Goal: Entertainment & Leisure: Browse casually

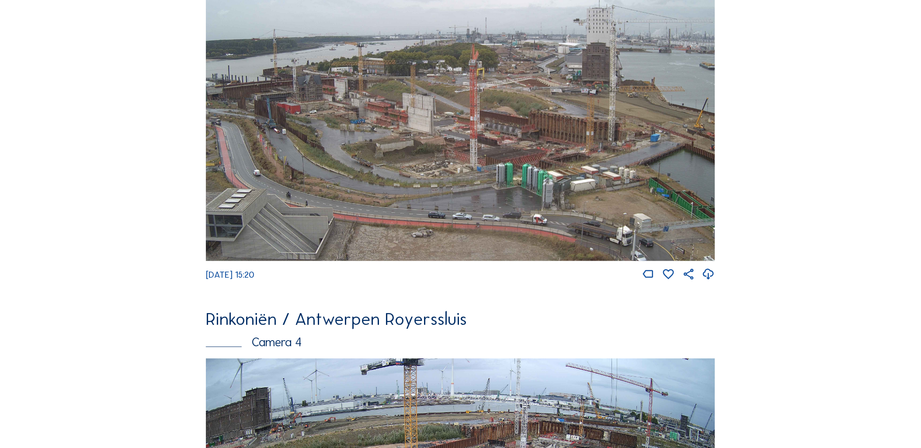
scroll to position [1634, 0]
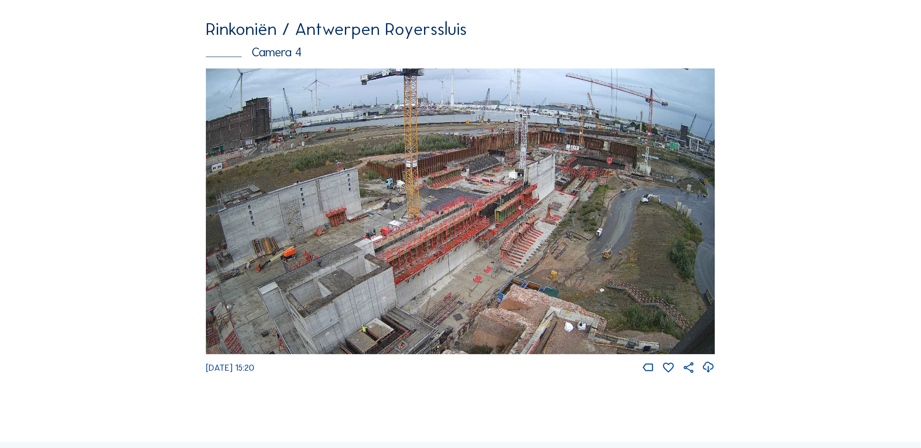
click at [468, 169] on img at bounding box center [460, 212] width 509 height 286
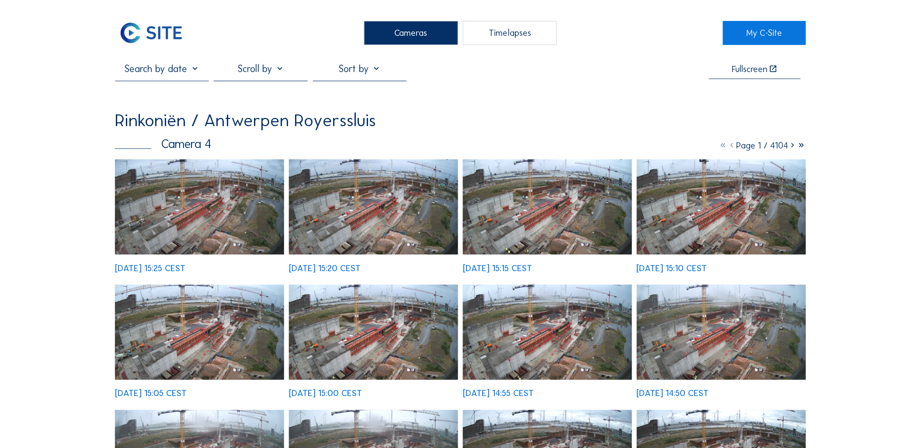
click at [193, 207] on img at bounding box center [199, 206] width 169 height 95
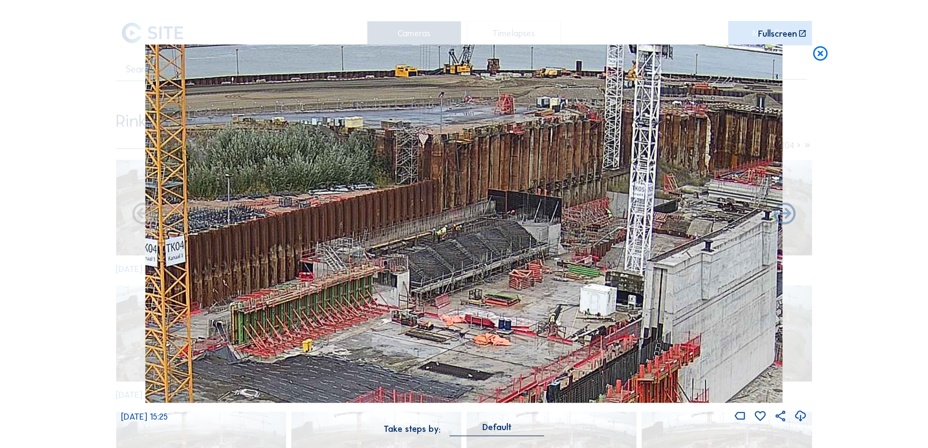
drag, startPoint x: 669, startPoint y: 194, endPoint x: 617, endPoint y: 284, distance: 103.9
click at [617, 284] on img at bounding box center [463, 224] width 637 height 359
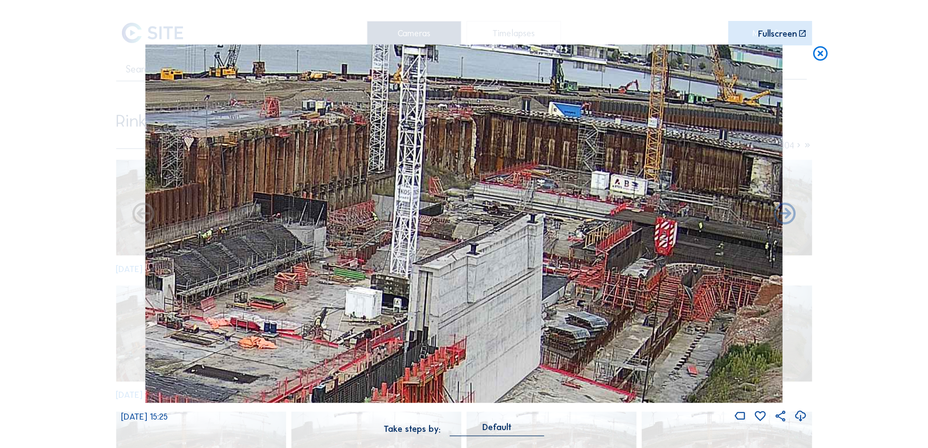
drag, startPoint x: 322, startPoint y: 315, endPoint x: 86, endPoint y: 319, distance: 235.9
click at [86, 319] on div "Scroll to travel through time | Press 'Alt' Button + Scroll to Zoom | Click and…" at bounding box center [464, 224] width 928 height 448
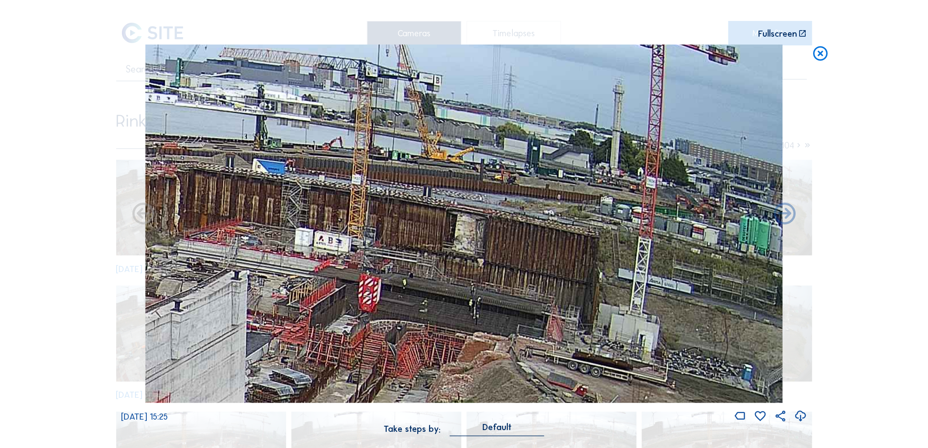
drag, startPoint x: 491, startPoint y: 232, endPoint x: 239, endPoint y: 284, distance: 256.5
click at [239, 284] on img at bounding box center [463, 224] width 637 height 359
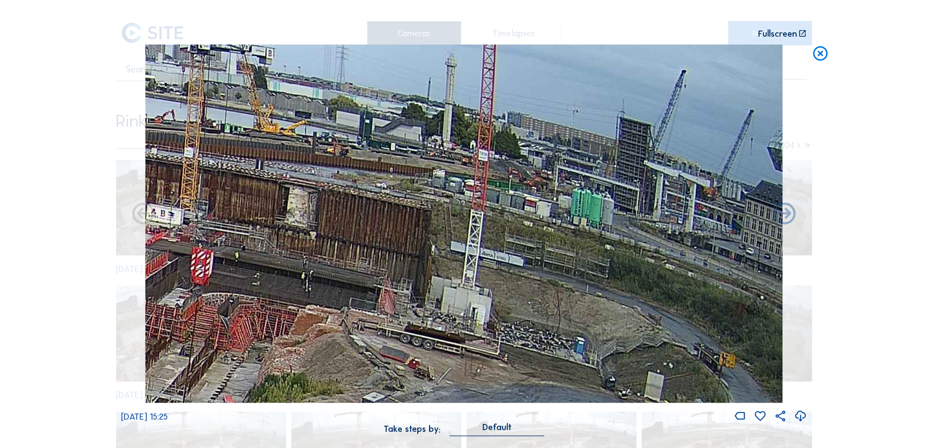
drag, startPoint x: 541, startPoint y: 285, endPoint x: 358, endPoint y: 261, distance: 184.2
click at [358, 261] on img at bounding box center [463, 224] width 637 height 359
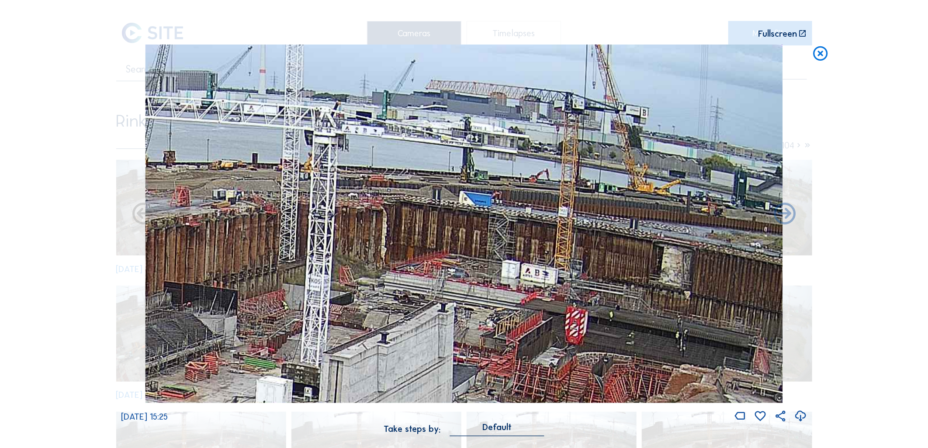
drag, startPoint x: 199, startPoint y: 250, endPoint x: 577, endPoint y: 312, distance: 383.5
click at [577, 312] on img at bounding box center [463, 224] width 637 height 359
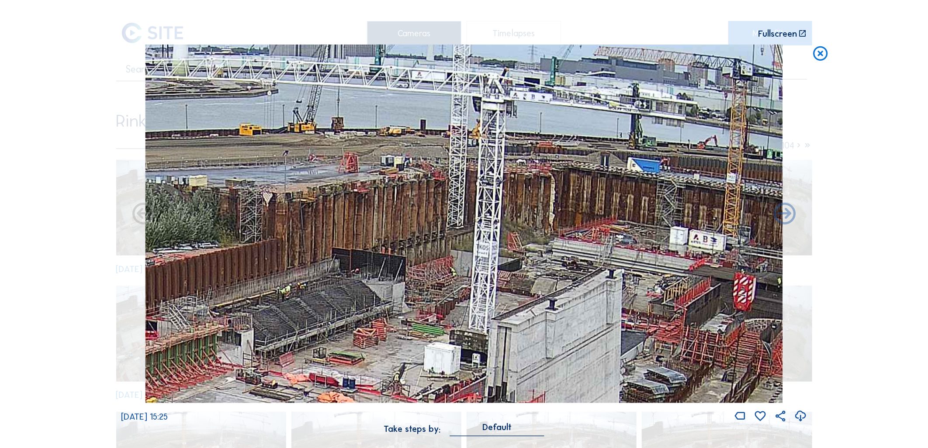
drag, startPoint x: 269, startPoint y: 293, endPoint x: 426, endPoint y: 254, distance: 161.2
click at [426, 254] on img at bounding box center [463, 224] width 637 height 359
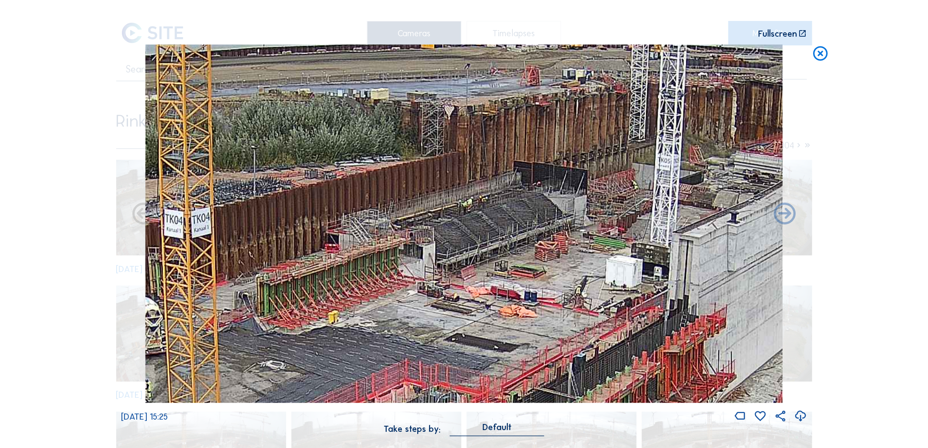
drag, startPoint x: 273, startPoint y: 312, endPoint x: 455, endPoint y: 225, distance: 201.5
click at [455, 225] on img at bounding box center [463, 224] width 637 height 359
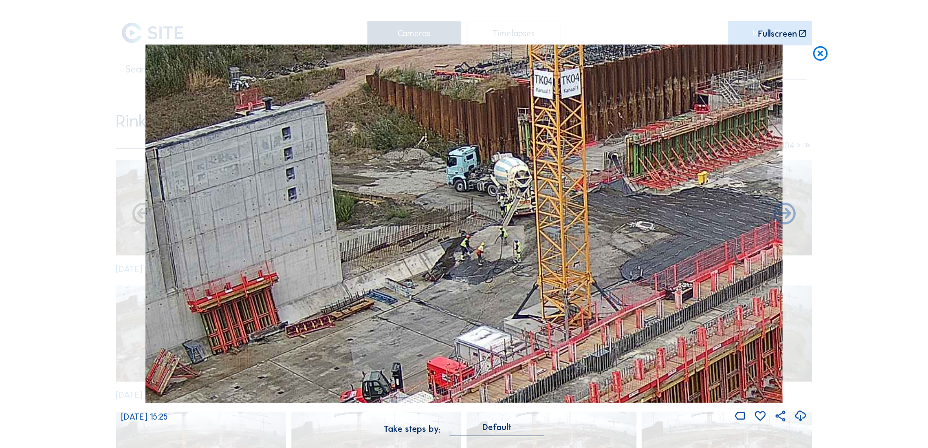
drag, startPoint x: 247, startPoint y: 303, endPoint x: 616, endPoint y: 163, distance: 395.0
click at [616, 163] on img at bounding box center [463, 224] width 637 height 359
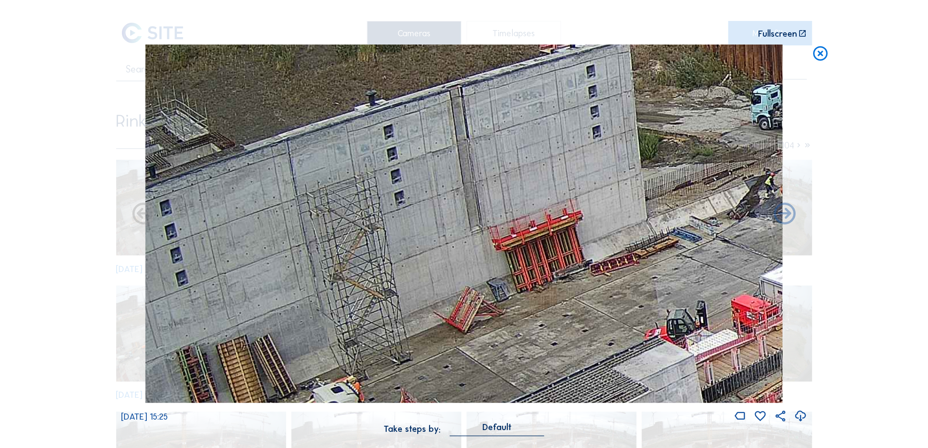
drag, startPoint x: 318, startPoint y: 288, endPoint x: 553, endPoint y: 243, distance: 239.8
click at [623, 226] on img at bounding box center [463, 224] width 637 height 359
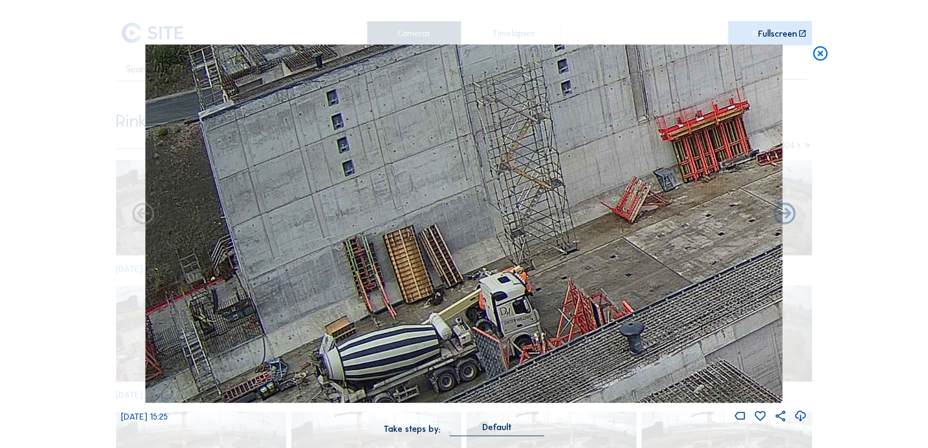
drag, startPoint x: 313, startPoint y: 322, endPoint x: 726, endPoint y: 213, distance: 426.8
click at [726, 213] on img at bounding box center [463, 224] width 637 height 359
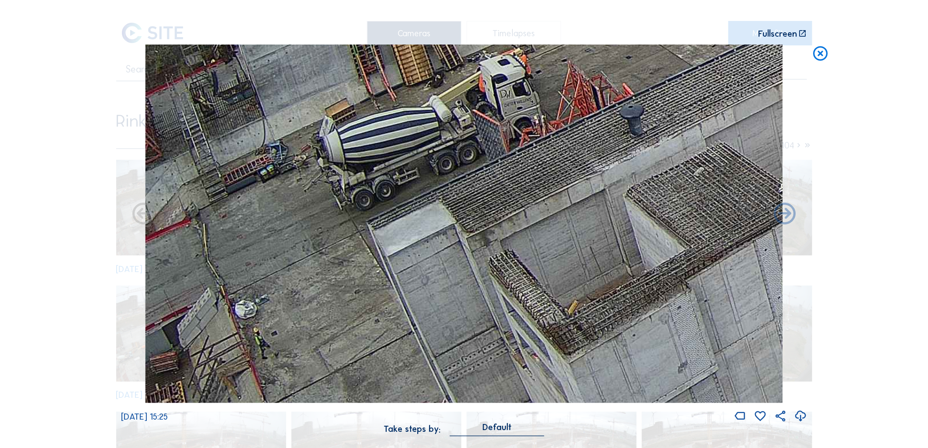
drag, startPoint x: 357, startPoint y: 316, endPoint x: 403, endPoint y: 98, distance: 222.3
click at [403, 98] on img at bounding box center [463, 224] width 637 height 359
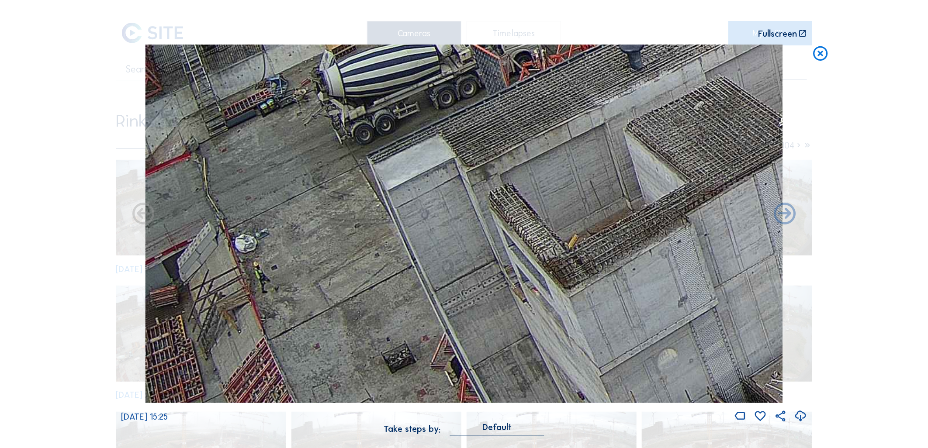
drag, startPoint x: 271, startPoint y: 286, endPoint x: 610, endPoint y: 175, distance: 356.7
click at [610, 175] on img at bounding box center [463, 224] width 637 height 359
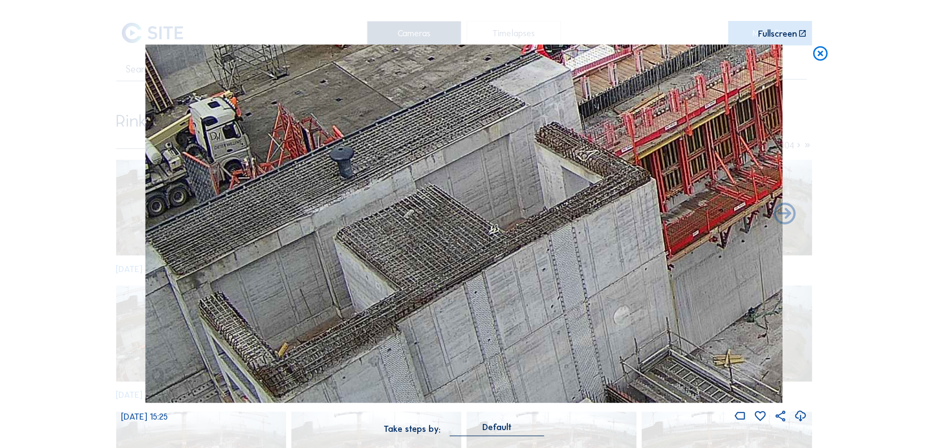
drag, startPoint x: 448, startPoint y: 296, endPoint x: 474, endPoint y: 213, distance: 86.6
click at [370, 345] on img at bounding box center [463, 224] width 637 height 359
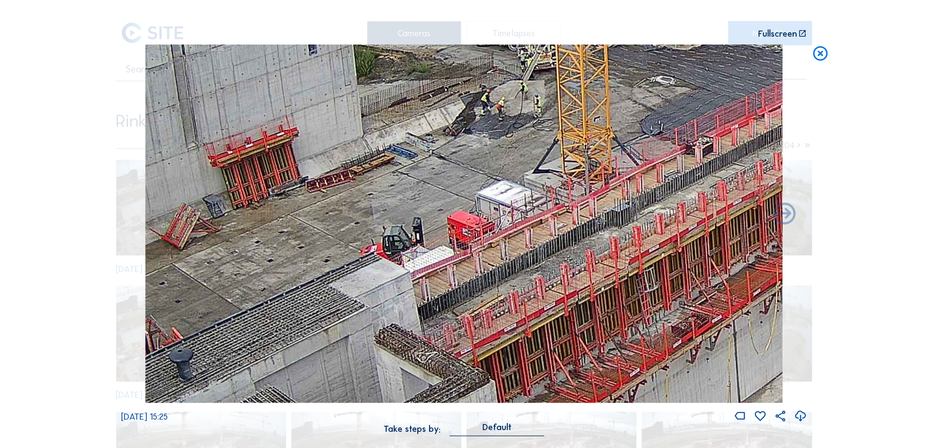
drag, startPoint x: 520, startPoint y: 121, endPoint x: 398, endPoint y: 319, distance: 233.0
click at [341, 345] on img at bounding box center [463, 224] width 637 height 359
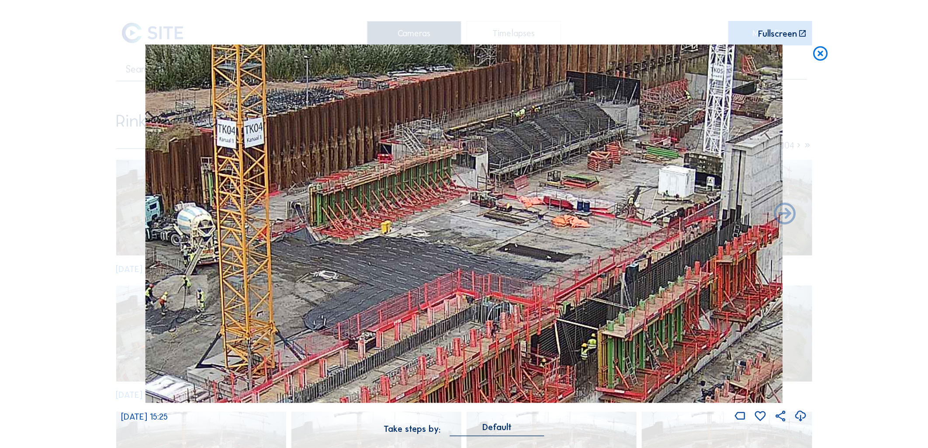
drag, startPoint x: 449, startPoint y: 224, endPoint x: 179, endPoint y: 307, distance: 282.6
click at [179, 308] on img at bounding box center [463, 224] width 637 height 359
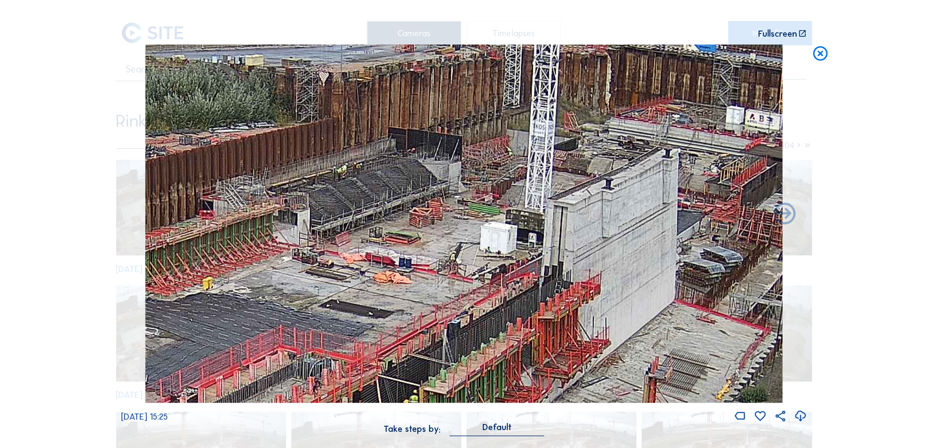
drag, startPoint x: 623, startPoint y: 189, endPoint x: 671, endPoint y: 160, distance: 55.7
click at [671, 160] on img at bounding box center [463, 224] width 637 height 359
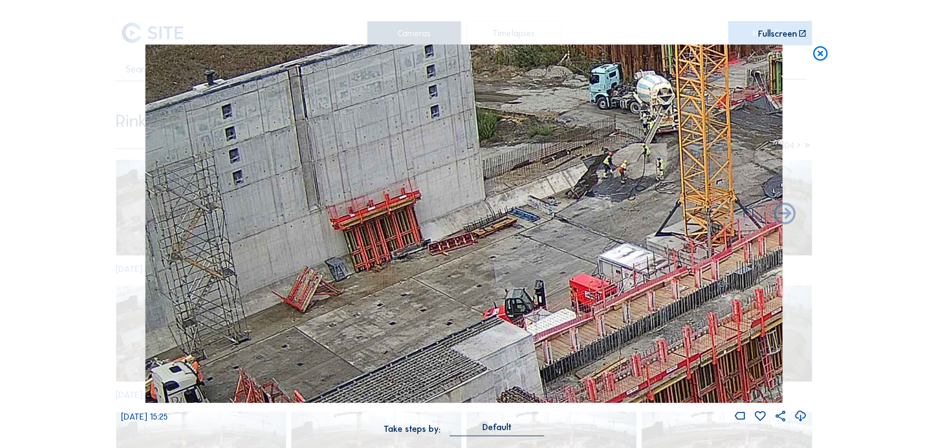
drag, startPoint x: 169, startPoint y: 222, endPoint x: 599, endPoint y: 123, distance: 441.9
click at [599, 123] on img at bounding box center [463, 224] width 637 height 359
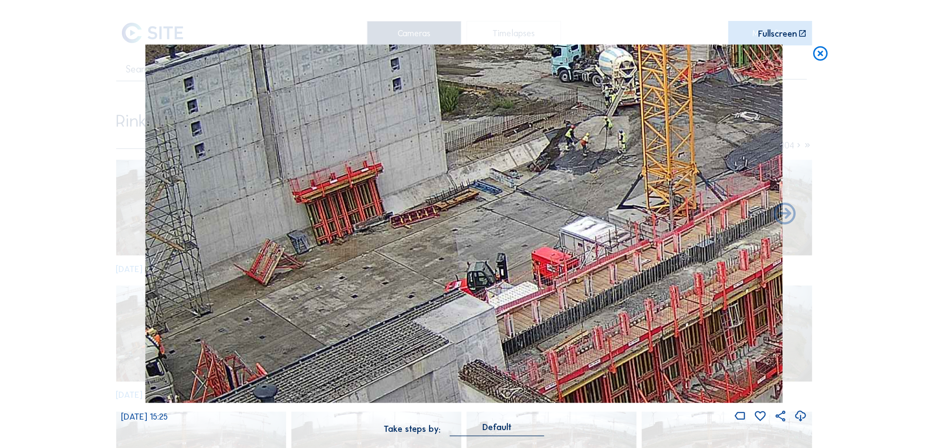
drag, startPoint x: 256, startPoint y: 235, endPoint x: 20, endPoint y: 223, distance: 237.1
click at [10, 222] on div "Scroll to travel through time | Press 'Alt' Button + Scroll to Zoom | Click and…" at bounding box center [464, 224] width 928 height 448
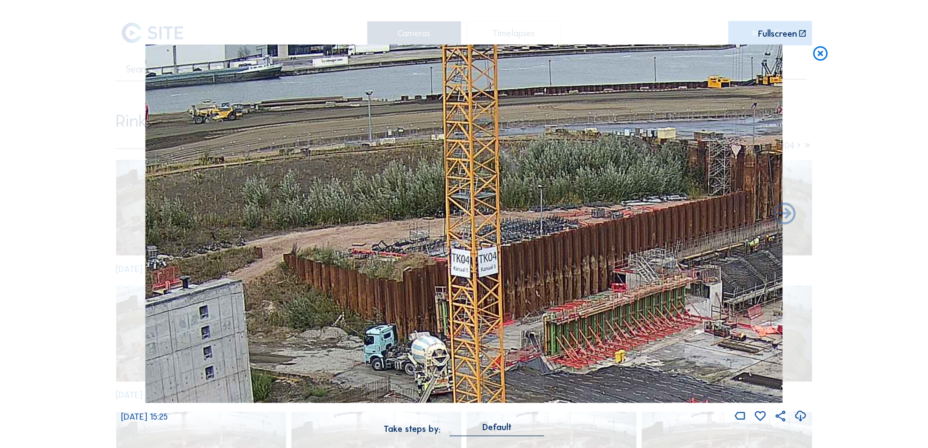
drag, startPoint x: 191, startPoint y: 380, endPoint x: 191, endPoint y: 452, distance: 72.1
drag, startPoint x: 457, startPoint y: 424, endPoint x: 293, endPoint y: 248, distance: 241.4
click at [293, 248] on div "[DATE] 15:25" at bounding box center [464, 234] width 686 height 379
drag, startPoint x: 293, startPoint y: 248, endPoint x: 484, endPoint y: 308, distance: 200.8
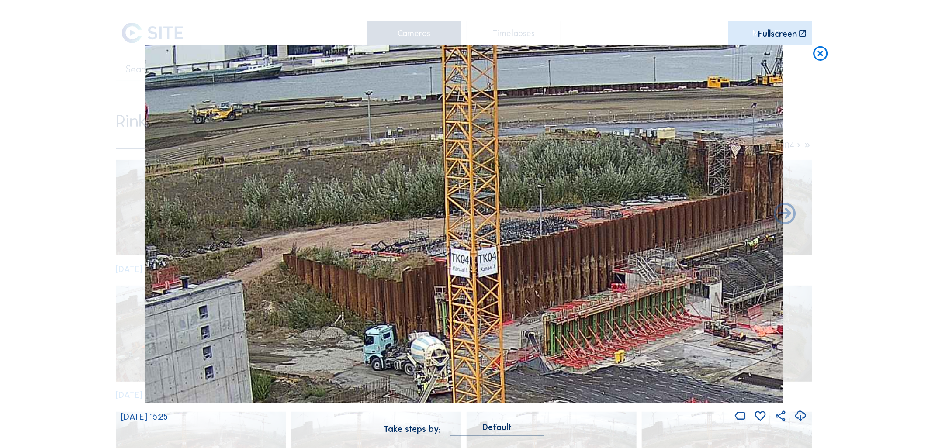
click at [484, 308] on img at bounding box center [463, 224] width 637 height 359
click at [588, 333] on img at bounding box center [463, 224] width 637 height 359
click at [848, 326] on div "Scroll to travel through time | Press 'Alt' Button + Scroll to Zoom | Click and…" at bounding box center [464, 224] width 928 height 448
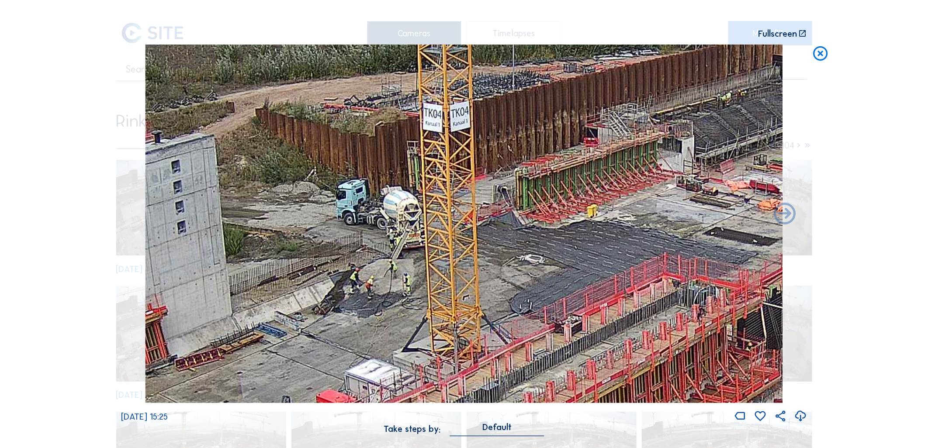
drag, startPoint x: 468, startPoint y: 375, endPoint x: 440, endPoint y: 235, distance: 142.9
click at [440, 235] on img at bounding box center [463, 224] width 637 height 359
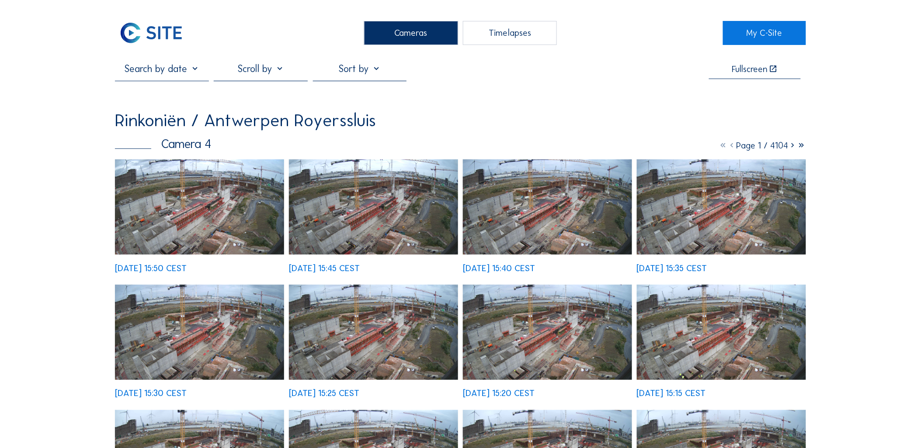
click at [277, 190] on img at bounding box center [199, 206] width 169 height 95
